Goal: Transaction & Acquisition: Purchase product/service

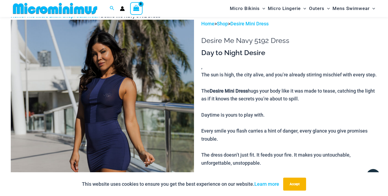
scroll to position [155, 0]
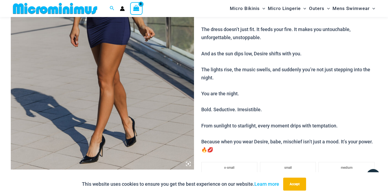
click at [151, 53] on img at bounding box center [102, 31] width 183 height 275
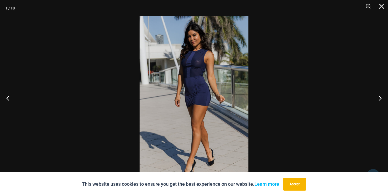
click at [216, 77] on img at bounding box center [194, 97] width 109 height 163
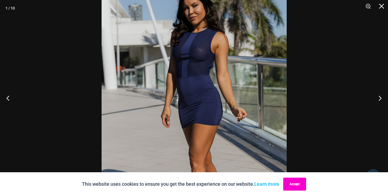
click at [295, 181] on button "Accept" at bounding box center [294, 183] width 23 height 13
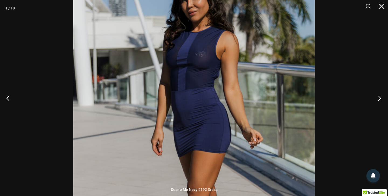
click at [378, 102] on button "Next" at bounding box center [378, 97] width 20 height 27
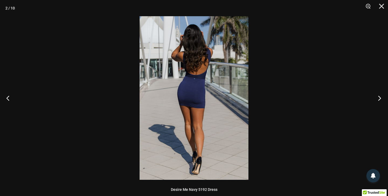
click at [376, 96] on button "Next" at bounding box center [378, 97] width 20 height 27
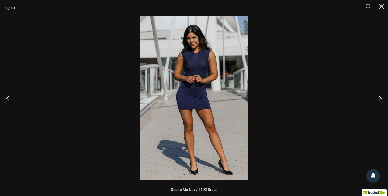
click at [191, 74] on img at bounding box center [194, 97] width 109 height 163
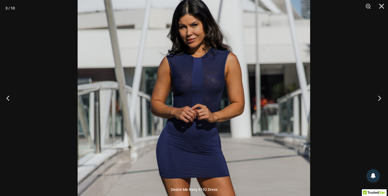
click at [378, 103] on button "Next" at bounding box center [378, 97] width 20 height 27
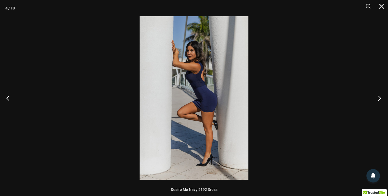
click at [378, 103] on button "Next" at bounding box center [378, 97] width 20 height 27
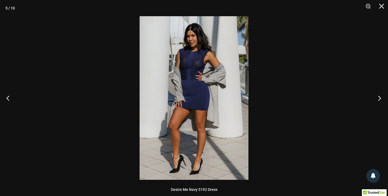
click at [378, 103] on button "Next" at bounding box center [378, 97] width 20 height 27
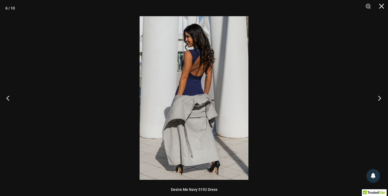
click at [378, 103] on button "Next" at bounding box center [378, 97] width 20 height 27
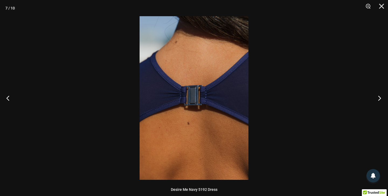
click at [378, 103] on button "Next" at bounding box center [378, 97] width 20 height 27
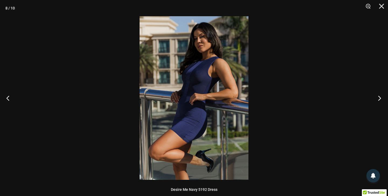
click at [378, 103] on button "Next" at bounding box center [378, 97] width 20 height 27
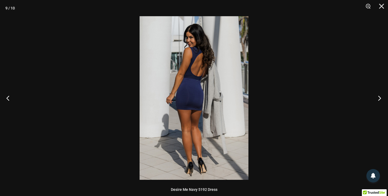
click at [378, 103] on button "Next" at bounding box center [378, 97] width 20 height 27
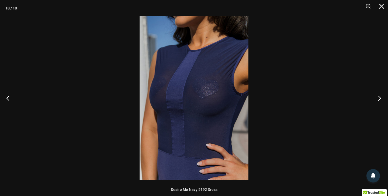
click at [378, 103] on button "Next" at bounding box center [378, 97] width 20 height 27
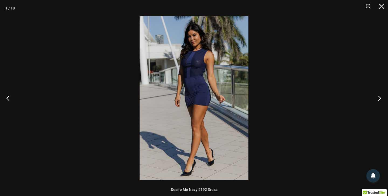
click at [378, 103] on button "Next" at bounding box center [378, 97] width 20 height 27
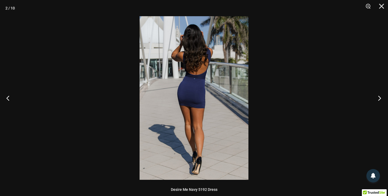
click at [378, 103] on button "Next" at bounding box center [378, 97] width 20 height 27
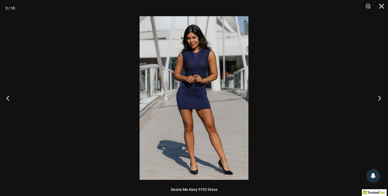
click at [378, 103] on button "Next" at bounding box center [378, 97] width 20 height 27
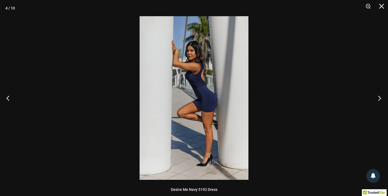
click at [378, 103] on button "Next" at bounding box center [378, 97] width 20 height 27
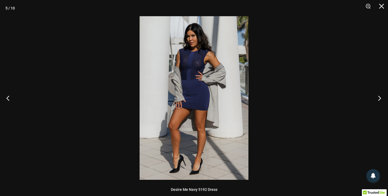
click at [378, 103] on button "Next" at bounding box center [378, 97] width 20 height 27
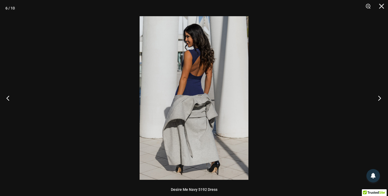
click at [378, 103] on button "Next" at bounding box center [378, 97] width 20 height 27
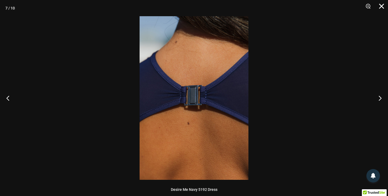
click at [380, 10] on button "Close" at bounding box center [379, 8] width 13 height 16
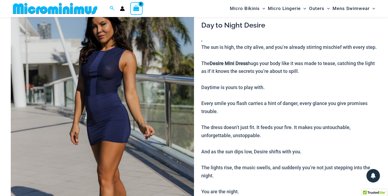
scroll to position [0, 0]
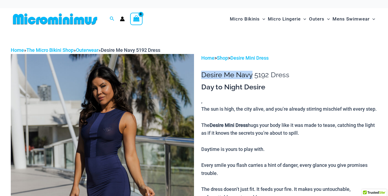
drag, startPoint x: 202, startPoint y: 76, endPoint x: 251, endPoint y: 75, distance: 49.6
click at [251, 75] on h1 "Desire Me Navy 5192 Dress" at bounding box center [289, 75] width 176 height 8
copy h1 "Desire Me Navy"
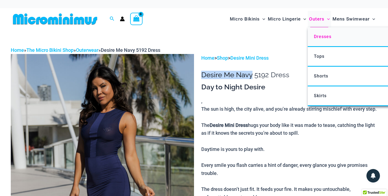
click at [318, 35] on span "Dresses" at bounding box center [323, 36] width 18 height 5
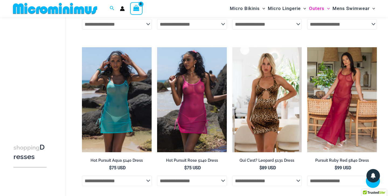
scroll to position [174, 0]
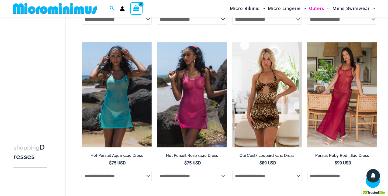
click at [255, 23] on select "**********" at bounding box center [267, 19] width 70 height 10
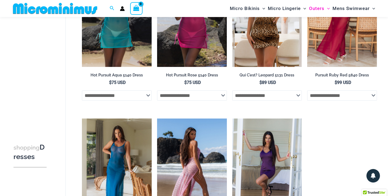
scroll to position [0, 0]
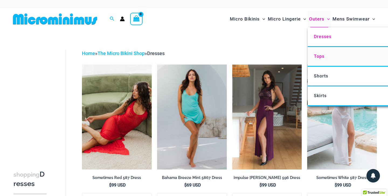
click at [319, 60] on link "Tops" at bounding box center [388, 57] width 160 height 20
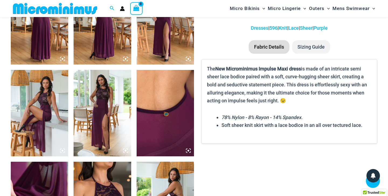
scroll to position [216, 0]
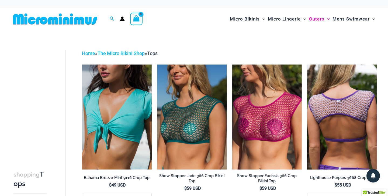
click at [323, 104] on img at bounding box center [342, 116] width 70 height 105
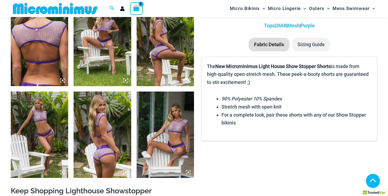
click at [64, 101] on img at bounding box center [39, 134] width 57 height 86
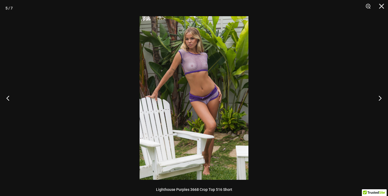
click at [63, 101] on div at bounding box center [194, 98] width 388 height 196
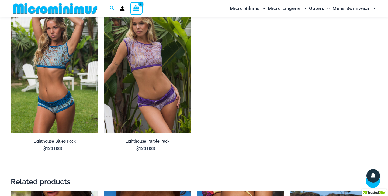
scroll to position [184, 0]
